Goal: Information Seeking & Learning: Learn about a topic

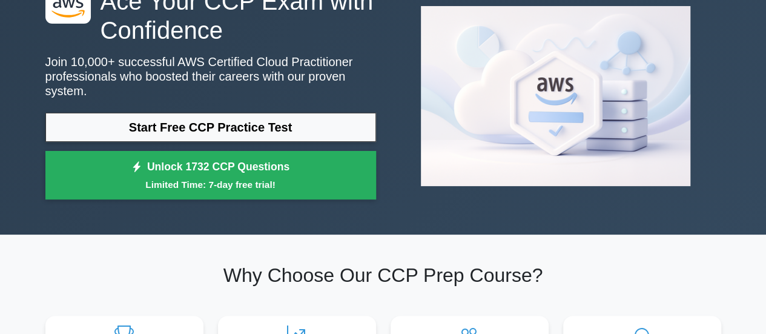
scroll to position [68, 0]
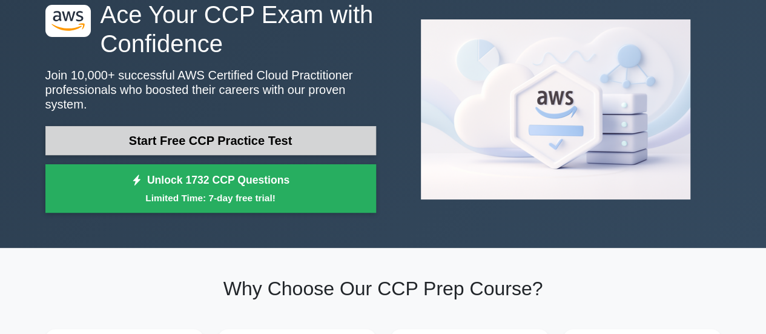
click at [250, 126] on link "Start Free CCP Practice Test" at bounding box center [210, 140] width 331 height 29
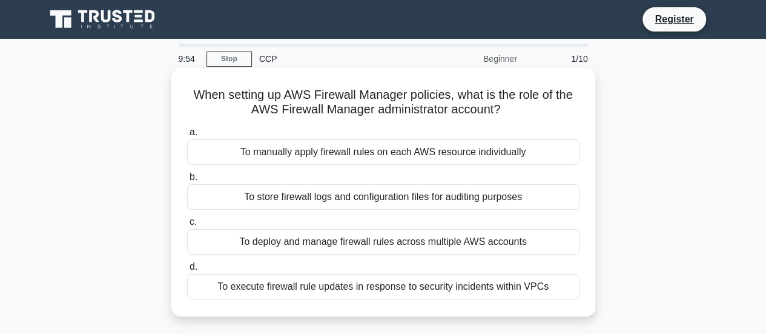
click at [331, 150] on div "To manually apply firewall rules on each AWS resource individually" at bounding box center [383, 151] width 392 height 25
click at [187, 136] on input "a. To manually apply firewall rules on each AWS resource individually" at bounding box center [187, 132] width 0 height 8
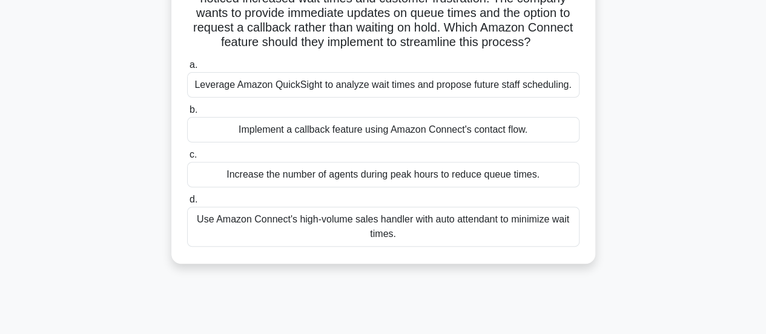
scroll to position [139, 0]
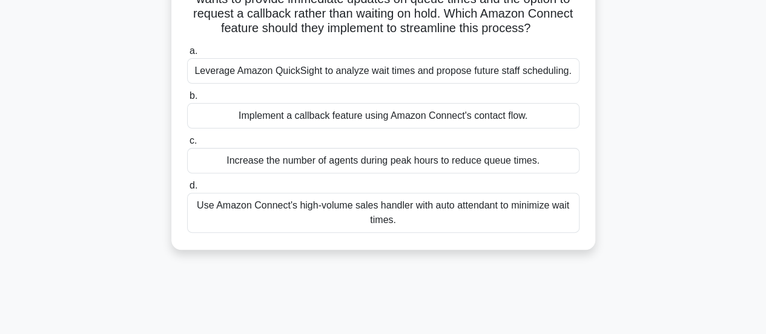
click at [424, 220] on div "Use Amazon Connect's high-volume sales handler with auto attendant to minimize …" at bounding box center [383, 213] width 392 height 40
click at [187, 190] on input "d. Use Amazon Connect's high-volume sales handler with auto attendant to minimi…" at bounding box center [187, 186] width 0 height 8
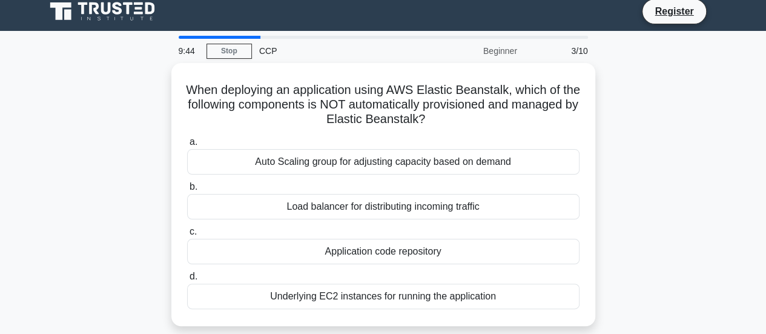
scroll to position [0, 0]
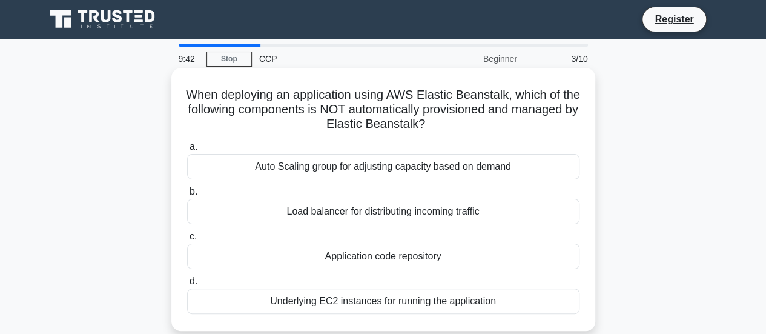
click at [471, 175] on div "Auto Scaling group for adjusting capacity based on demand" at bounding box center [383, 166] width 392 height 25
click at [187, 151] on input "a. Auto Scaling group for adjusting capacity based on demand" at bounding box center [187, 147] width 0 height 8
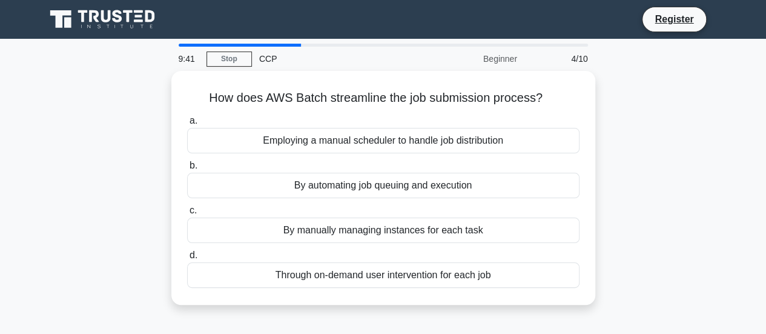
click at [471, 175] on div "By automating job queuing and execution" at bounding box center [383, 185] width 392 height 25
click at [187, 170] on input "b. By automating job queuing and execution" at bounding box center [187, 166] width 0 height 8
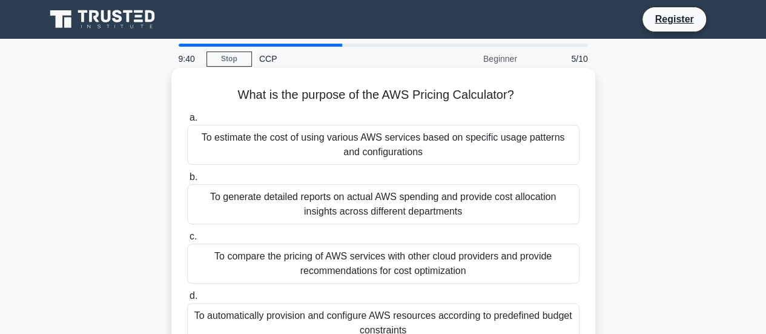
click at [472, 204] on div "To generate detailed reports on actual AWS spending and provide cost allocation…" at bounding box center [383, 204] width 392 height 40
click at [187, 181] on input "b. To generate detailed reports on actual AWS spending and provide cost allocat…" at bounding box center [187, 177] width 0 height 8
